Goal: Information Seeking & Learning: Learn about a topic

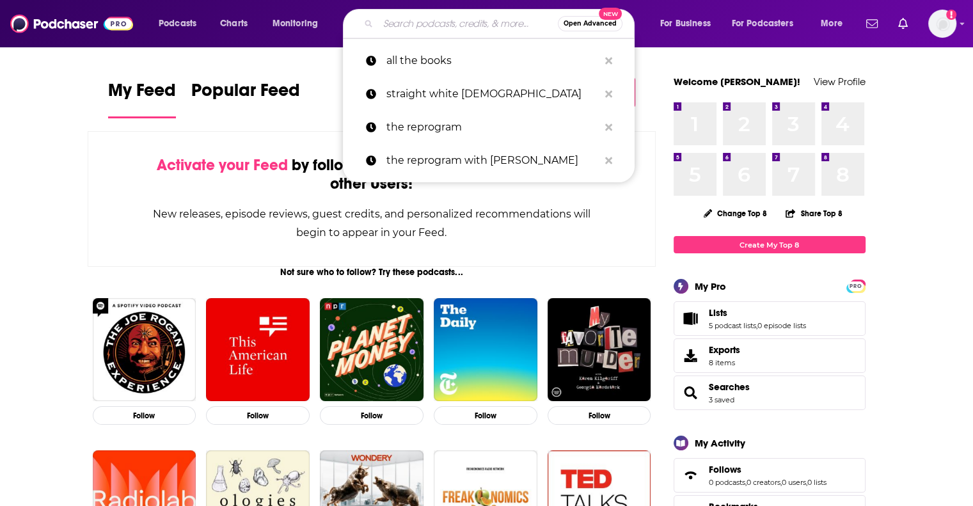
click at [403, 25] on input "Search podcasts, credits, & more..." at bounding box center [468, 23] width 180 height 20
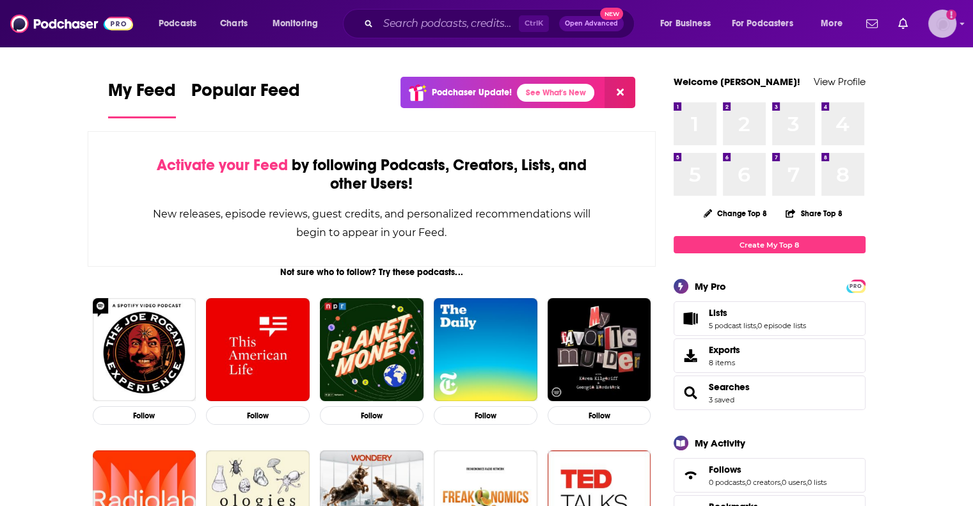
click at [943, 26] on img "Logged in as agoldsmithwissman" at bounding box center [942, 24] width 28 height 28
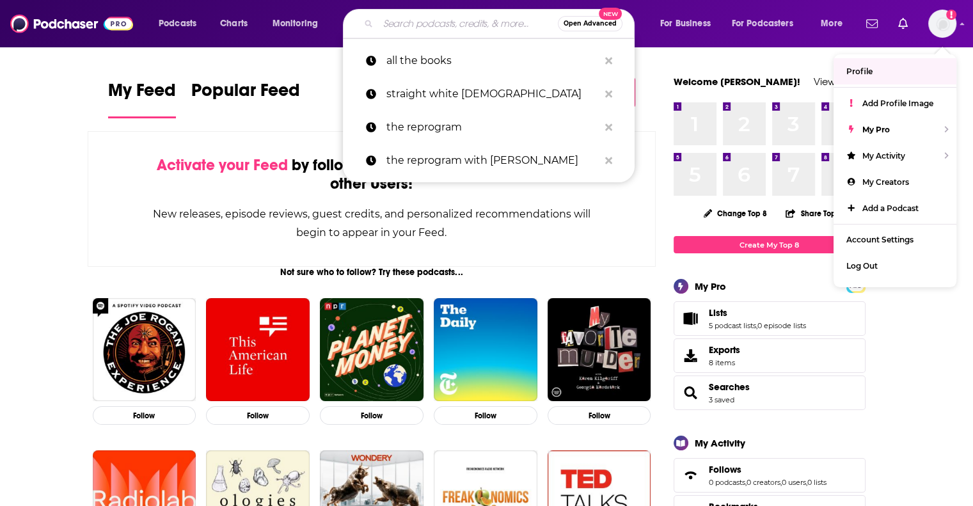
click at [473, 29] on input "Search podcasts, credits, & more..." at bounding box center [468, 23] width 180 height 20
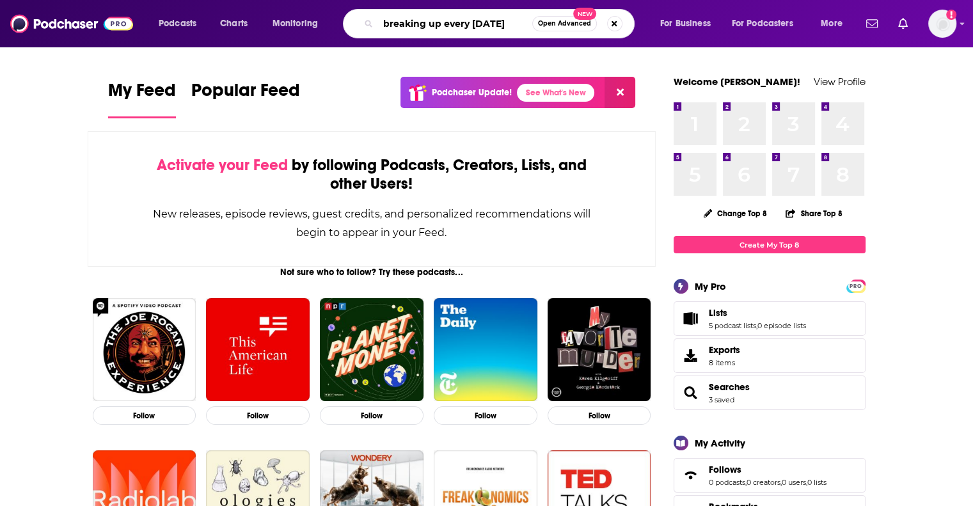
type input "breaking up every [DATE]"
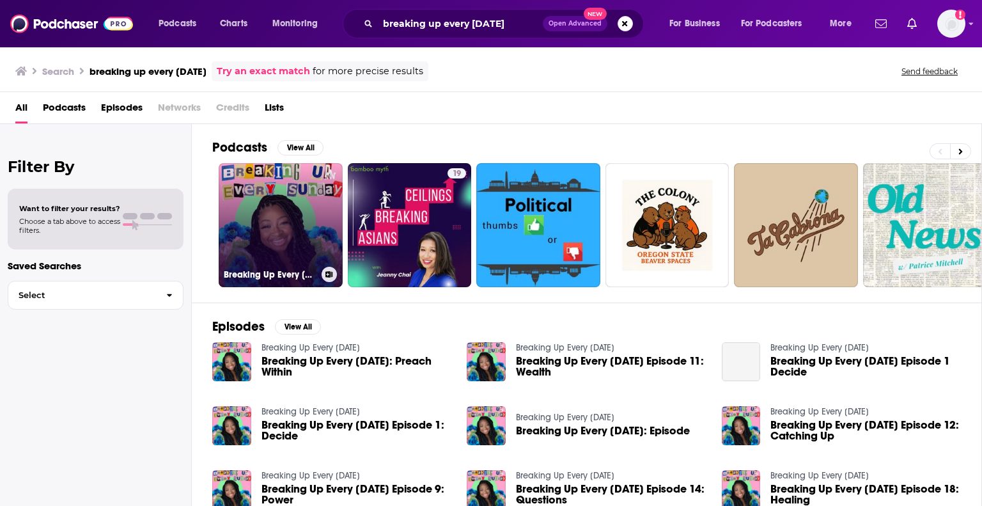
click at [274, 251] on link "Breaking Up Every [DATE]" at bounding box center [281, 225] width 124 height 124
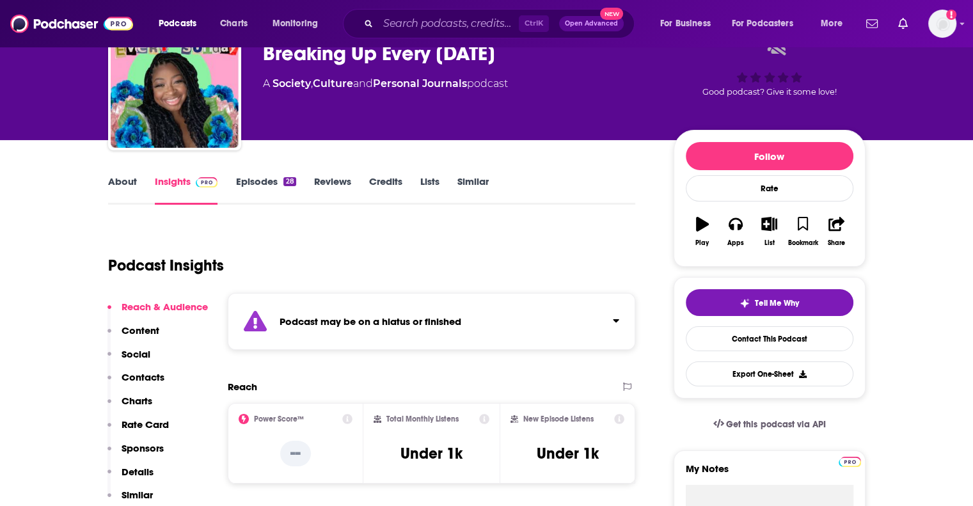
scroll to position [67, 0]
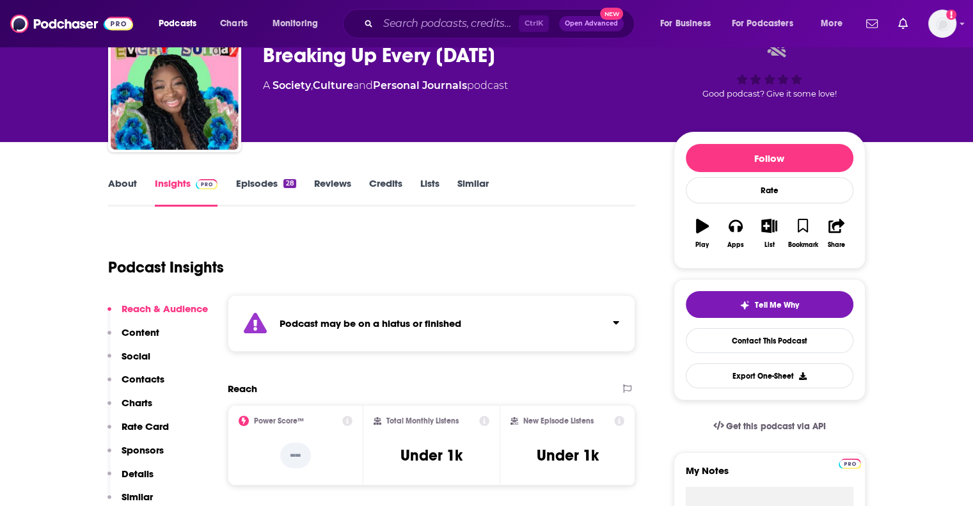
click at [265, 184] on link "Episodes 28" at bounding box center [265, 191] width 60 height 29
